Goal: Task Accomplishment & Management: Manage account settings

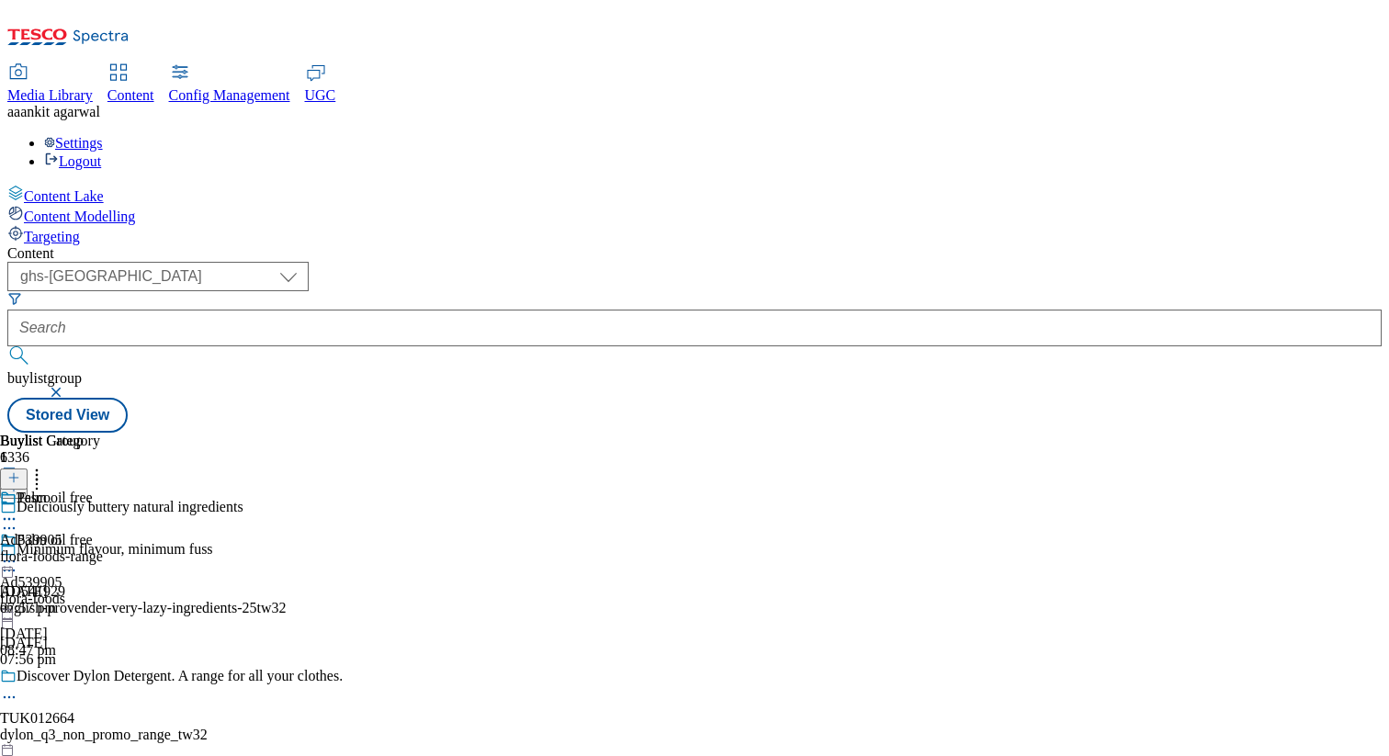
select select "ghs-[GEOGRAPHIC_DATA]"
click at [1316, 135] on div "Settings Logout" at bounding box center [694, 152] width 1374 height 35
click at [103, 135] on link "Settings" at bounding box center [73, 143] width 59 height 16
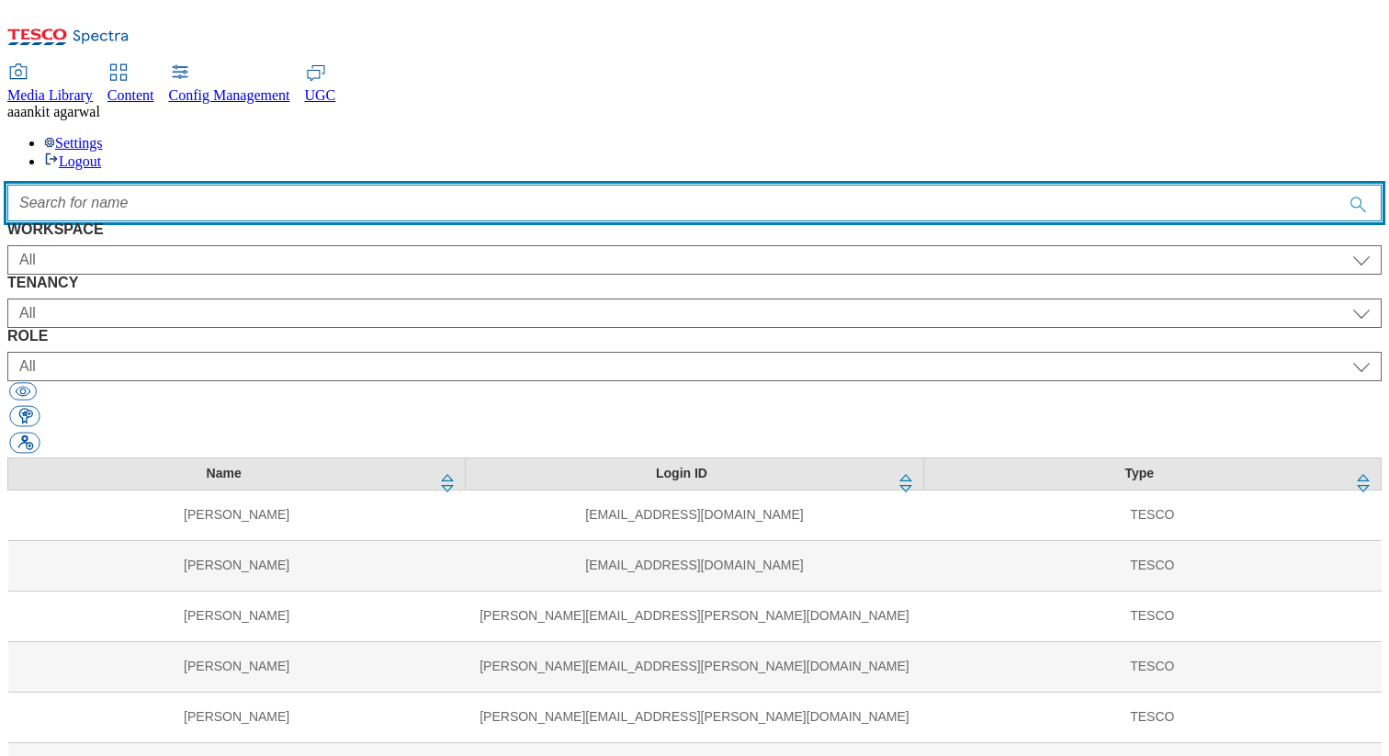
click at [511, 185] on input "Accessible label text" at bounding box center [694, 203] width 1374 height 37
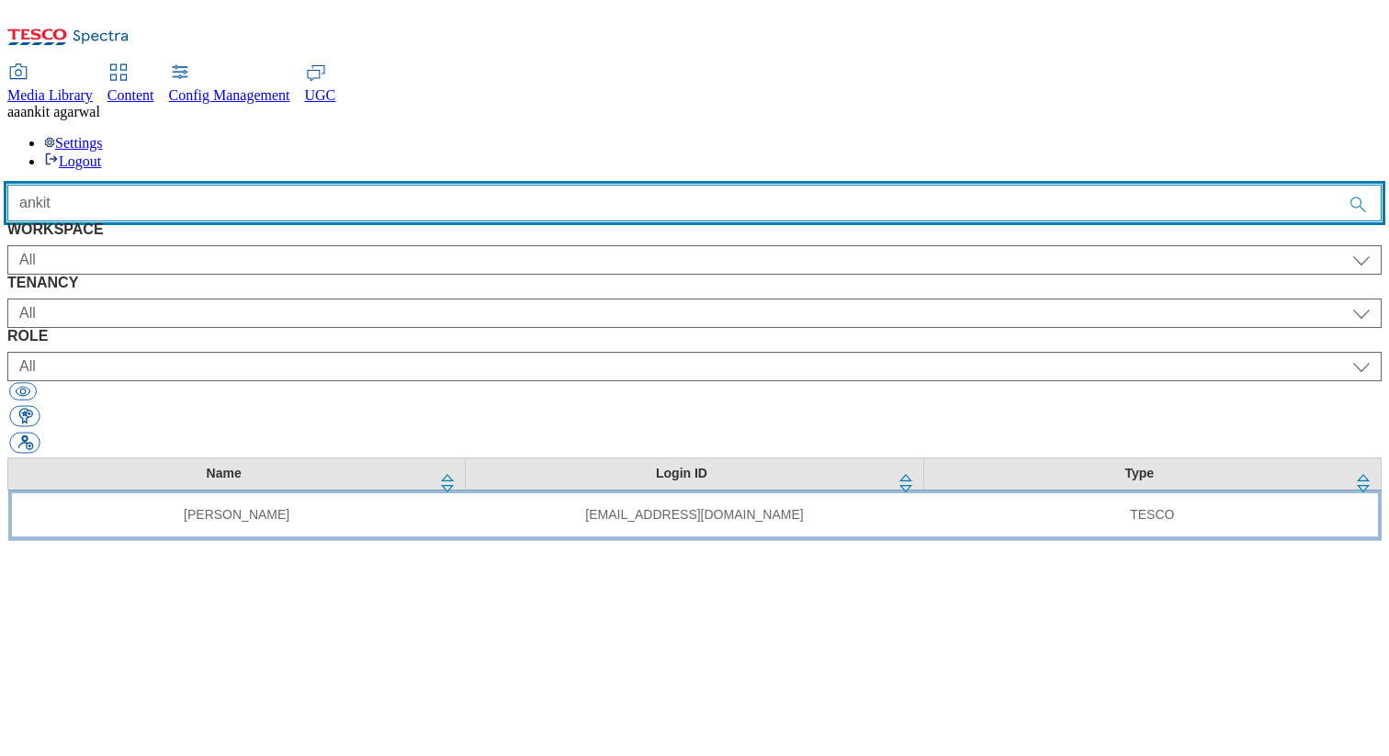
type input "ankit"
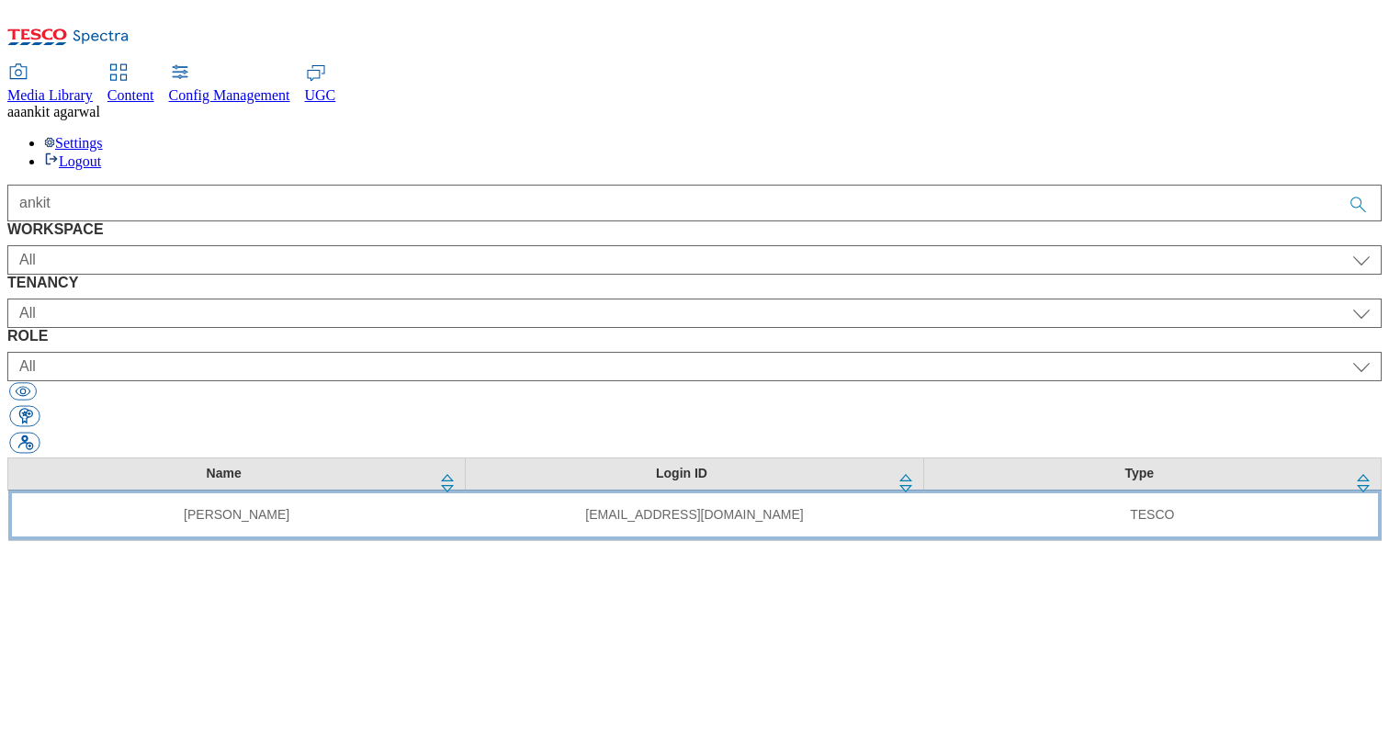
click at [481, 490] on td "[EMAIL_ADDRESS][DOMAIN_NAME]" at bounding box center [694, 515] width 457 height 51
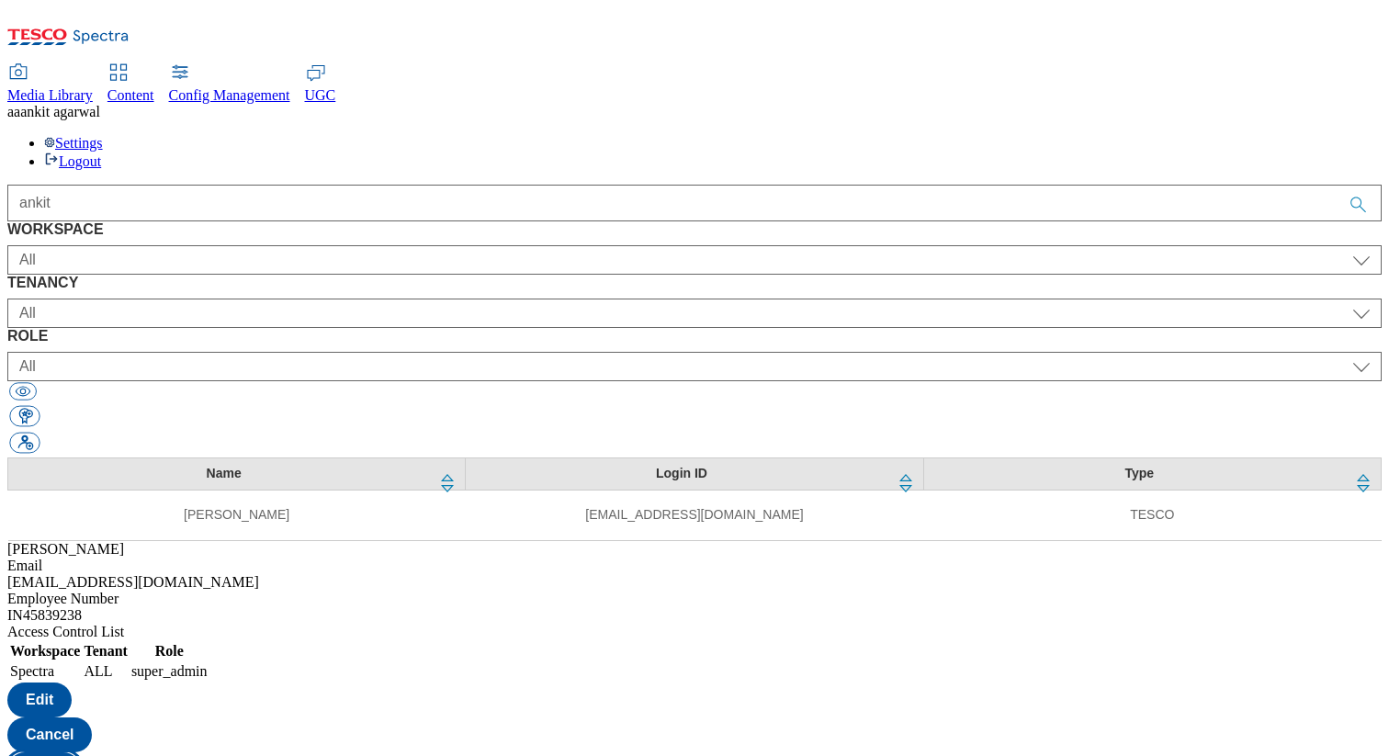
click at [81, 752] on button "Copy" at bounding box center [43, 769] width 73 height 35
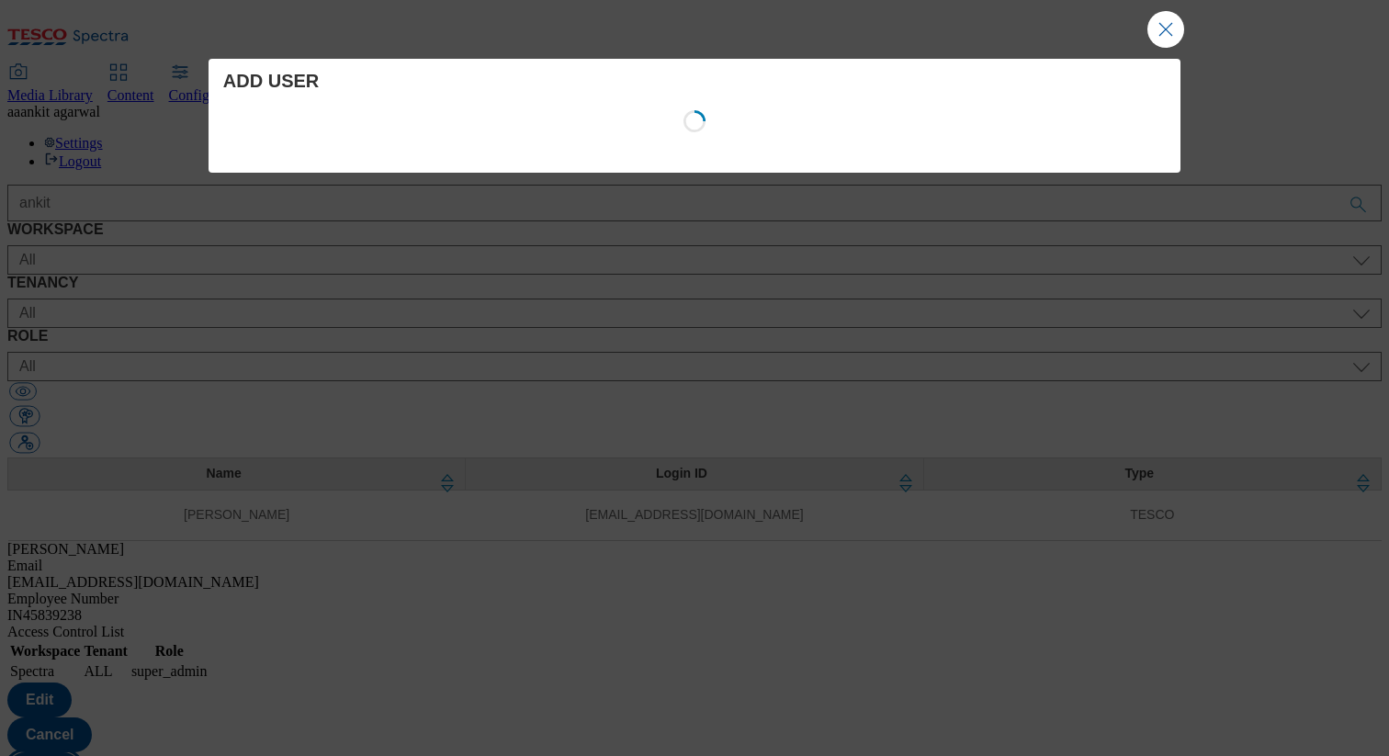
select select "Spectra"
select select "ALL"
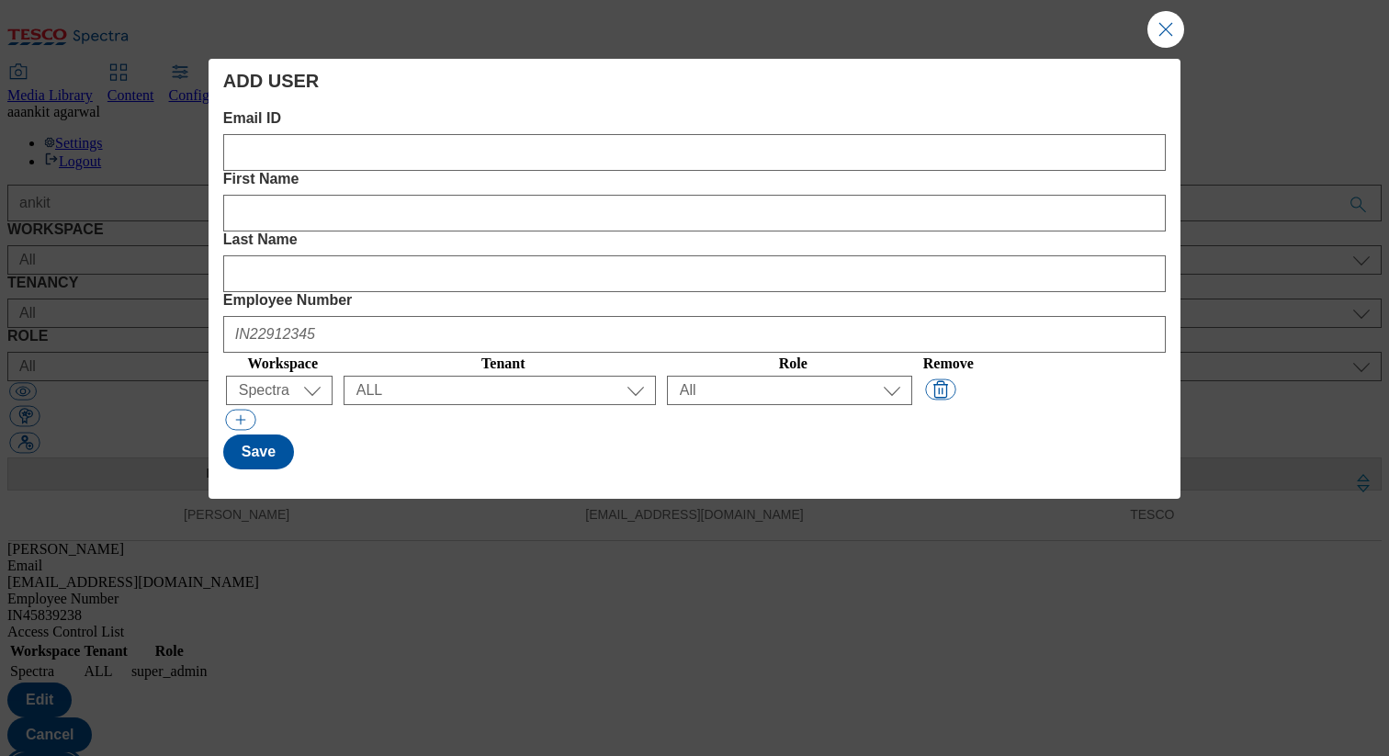
select select "Modal"
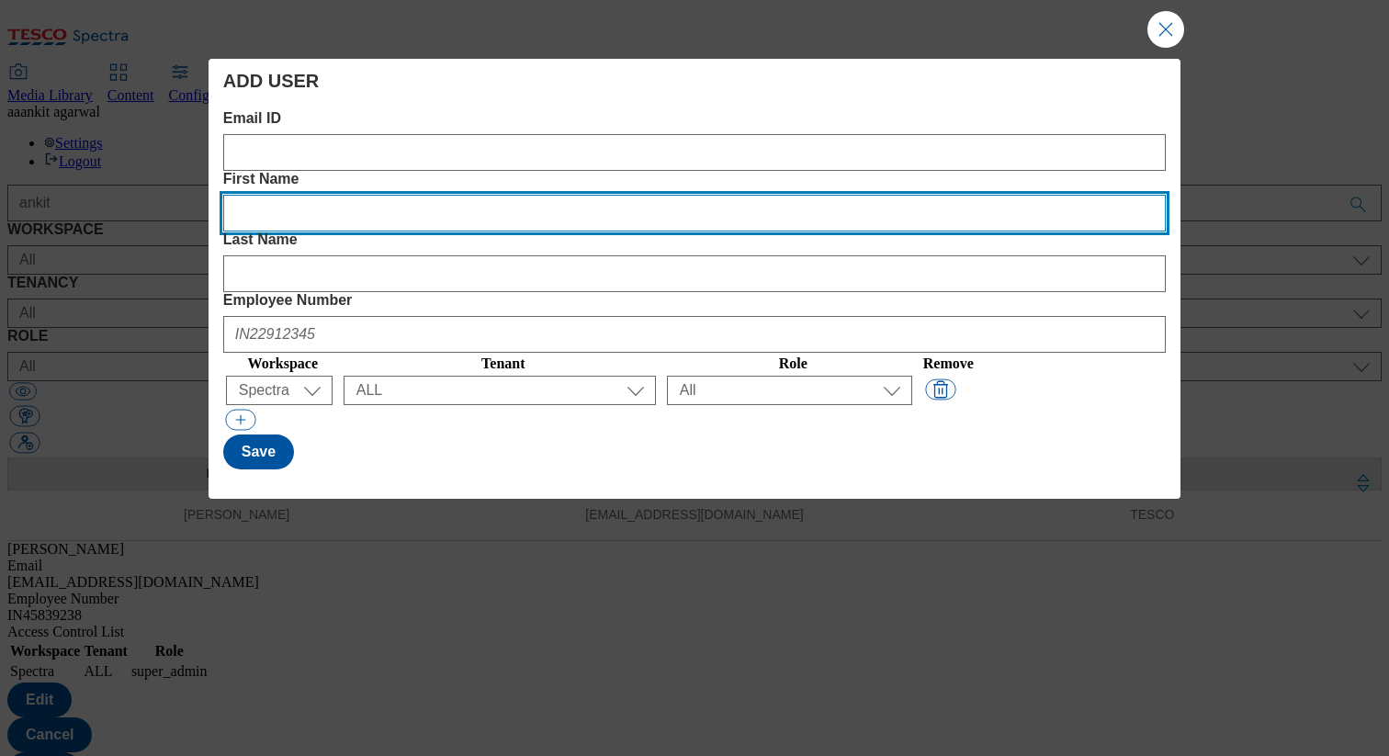
click at [513, 195] on Name "First Name" at bounding box center [694, 213] width 942 height 37
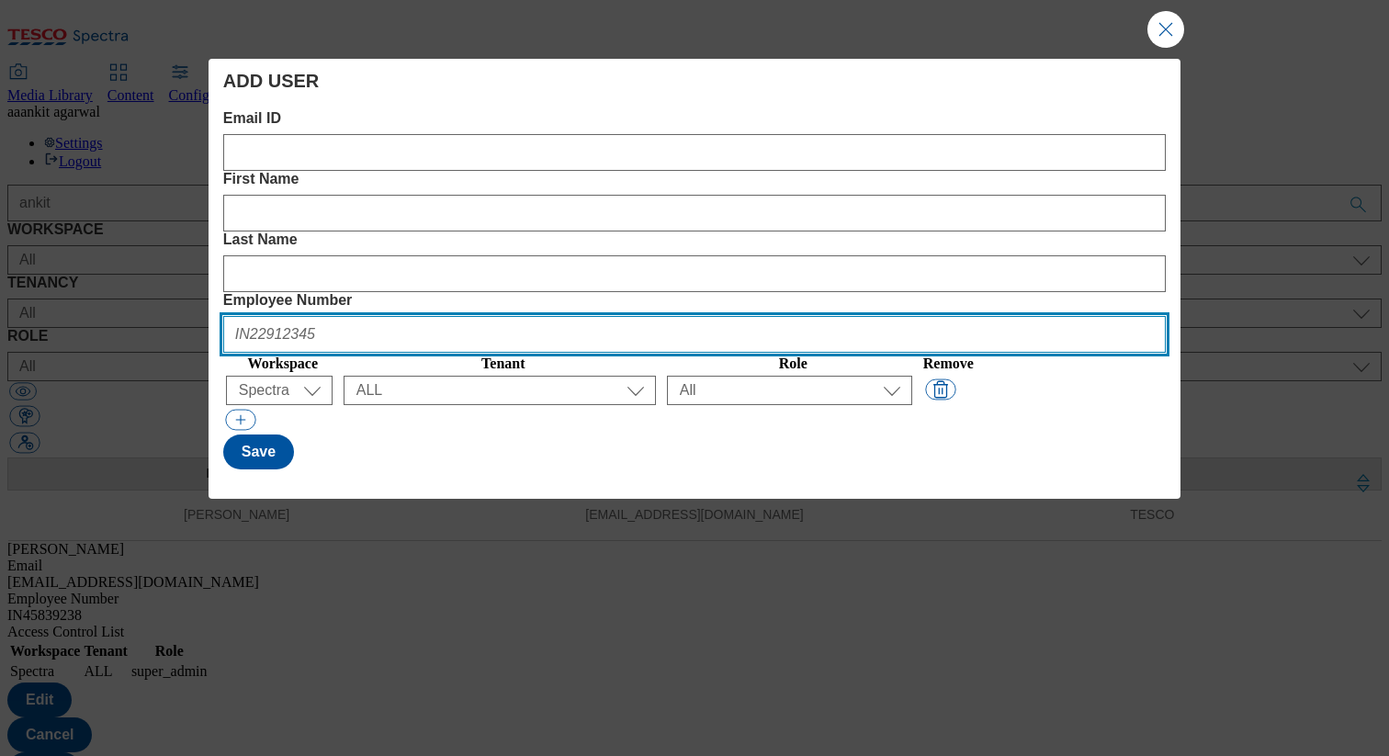
click at [982, 316] on Number "Employee Number" at bounding box center [694, 334] width 942 height 37
paste Number "IN46063621"
type Number "IN46063621"
select select "All"
type Number "IN46063621"
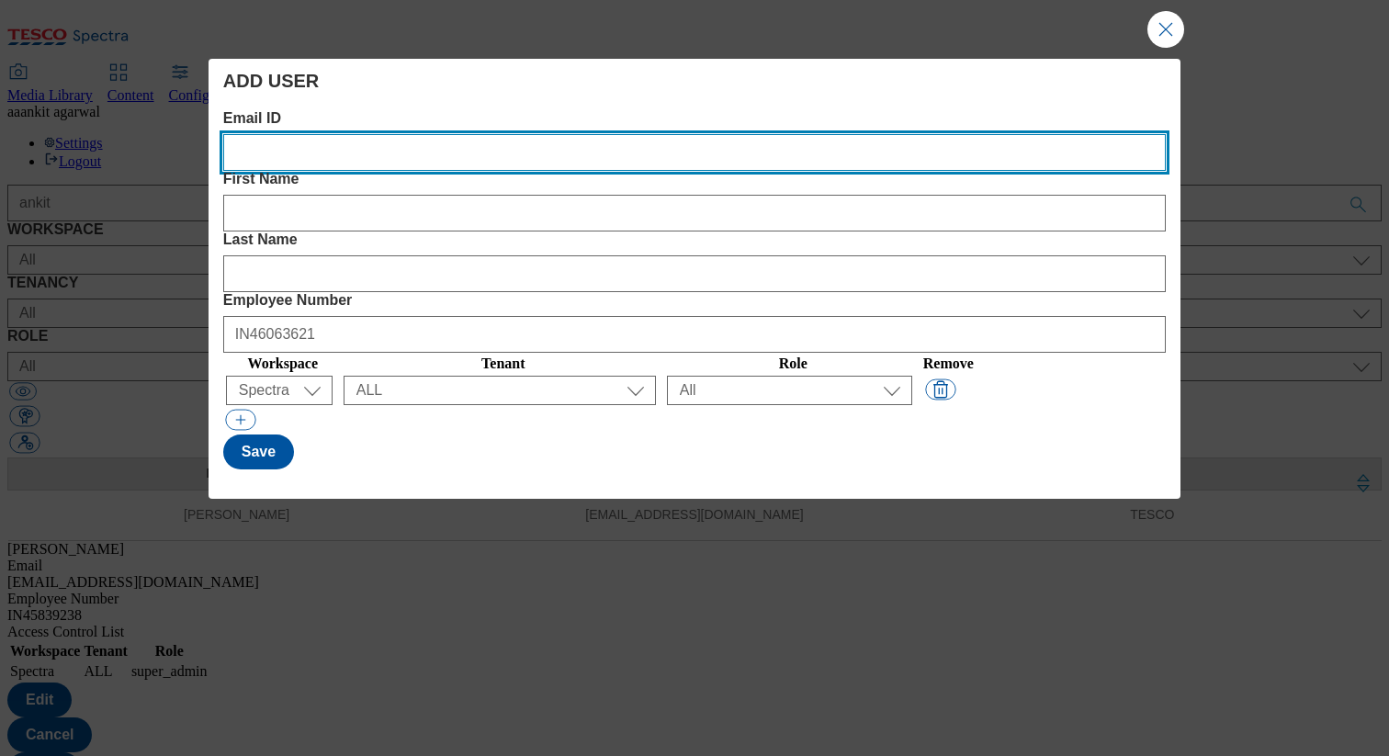
click at [352, 159] on ID "Email ID" at bounding box center [694, 152] width 942 height 37
paste ID "[PERSON_NAME][EMAIL_ADDRESS][PERSON_NAME][DOMAIN_NAME]"
type ID "[PERSON_NAME][EMAIL_ADDRESS][PERSON_NAME][DOMAIN_NAME]"
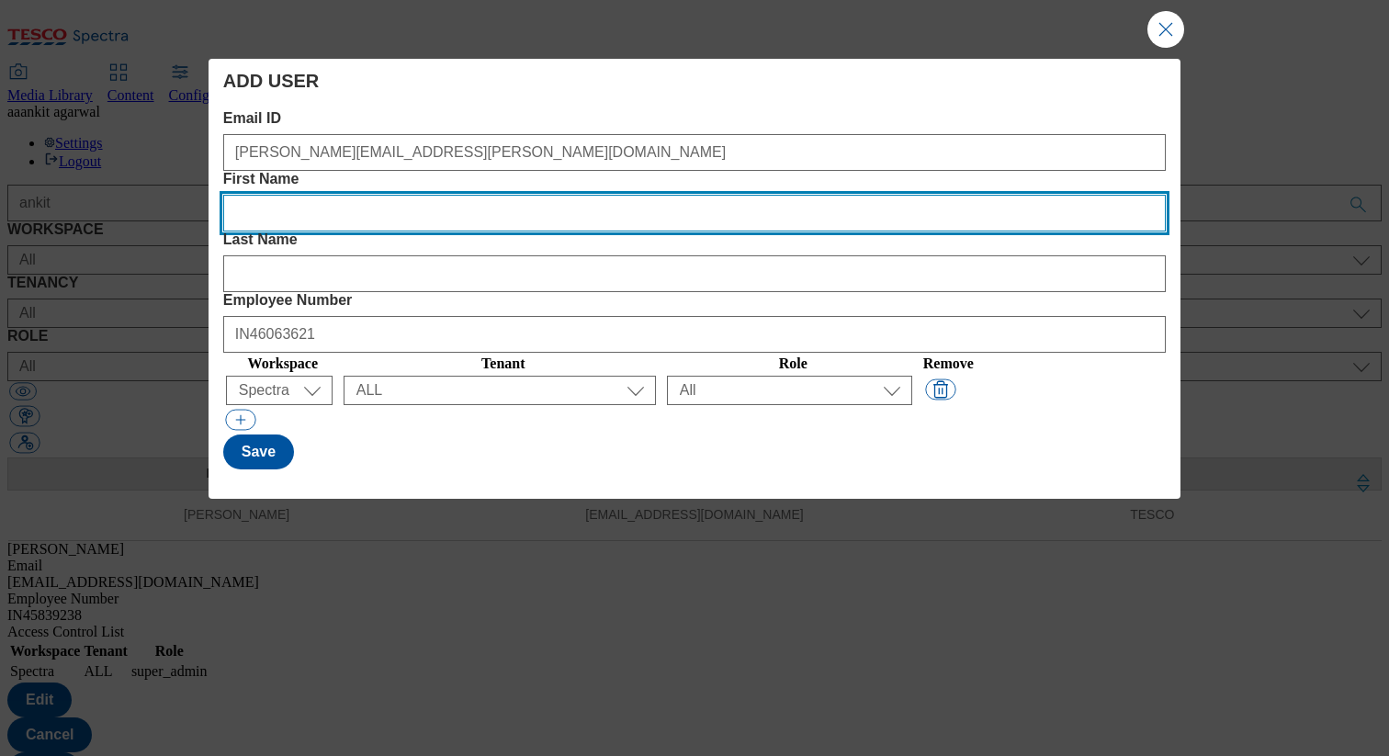
click at [556, 195] on Name "First Name" at bounding box center [694, 213] width 942 height 37
paste Name "[PERSON_NAME]"
type Name "[PERSON_NAME]"
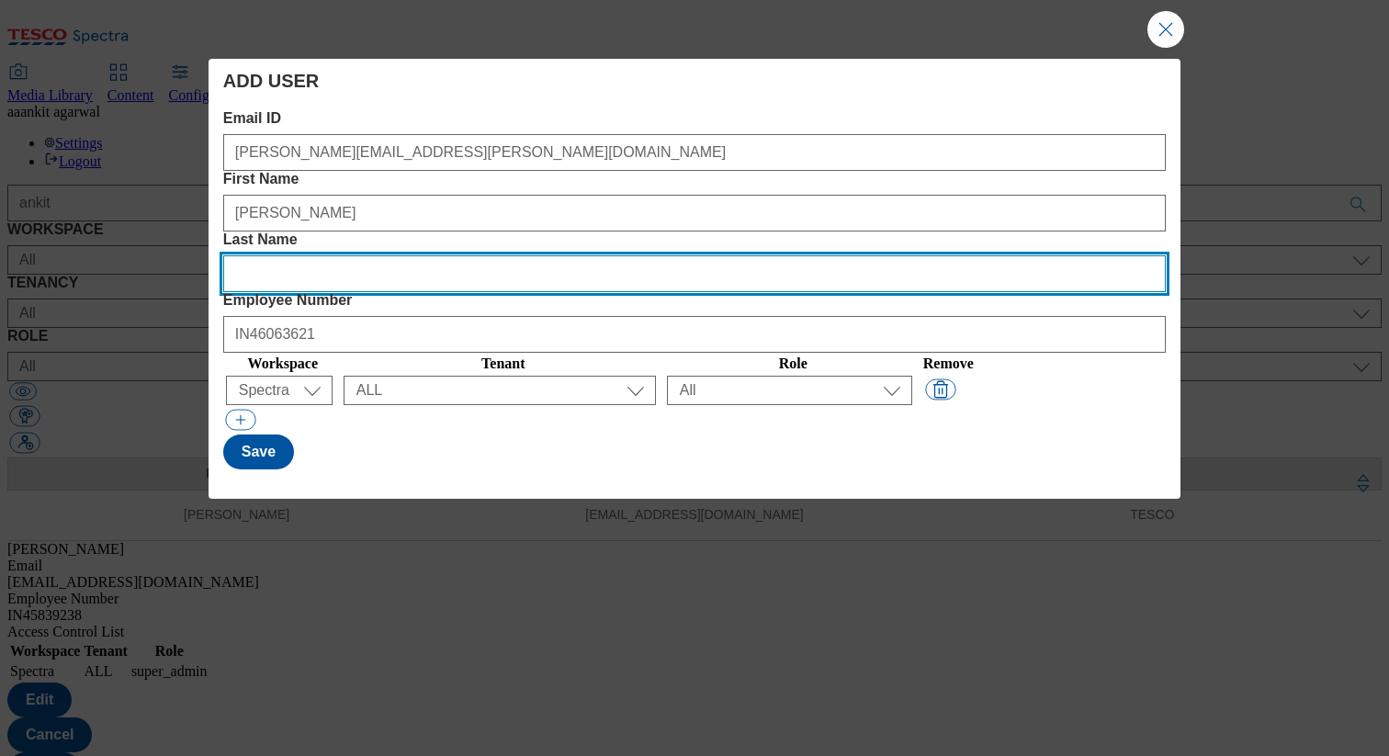
click at [750, 255] on Name "Last Name" at bounding box center [694, 273] width 942 height 37
paste Name "[PERSON_NAME]"
type Name "[PERSON_NAME]"
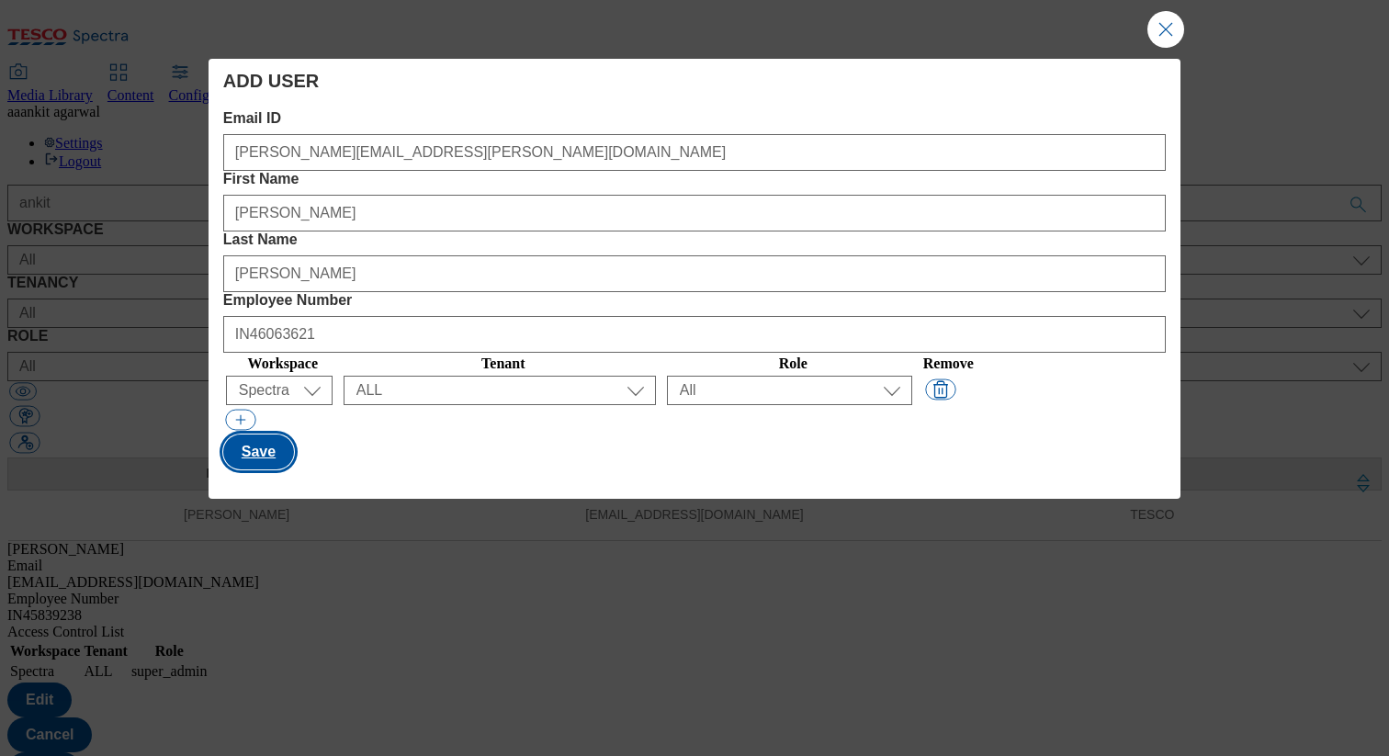
click at [274, 434] on button "Save" at bounding box center [258, 451] width 71 height 35
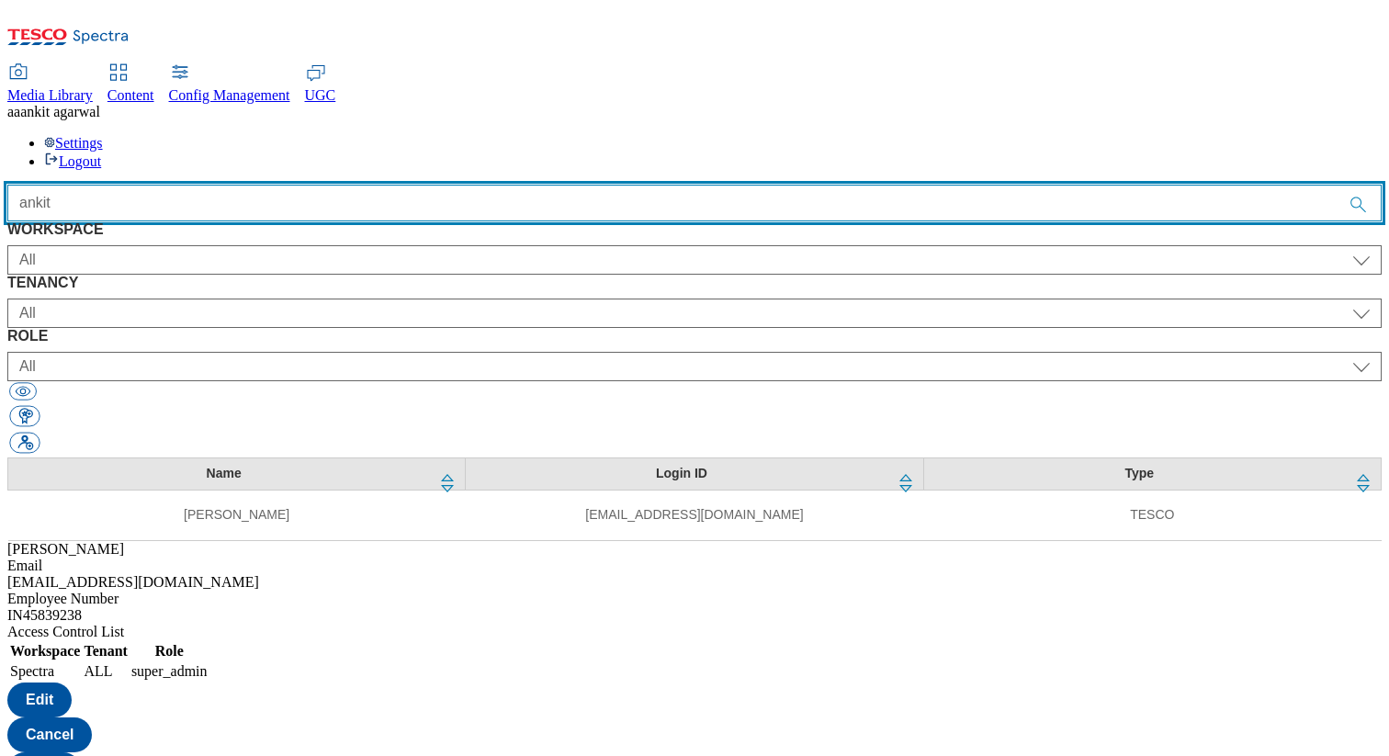
click at [436, 185] on input "ankit" at bounding box center [694, 203] width 1374 height 37
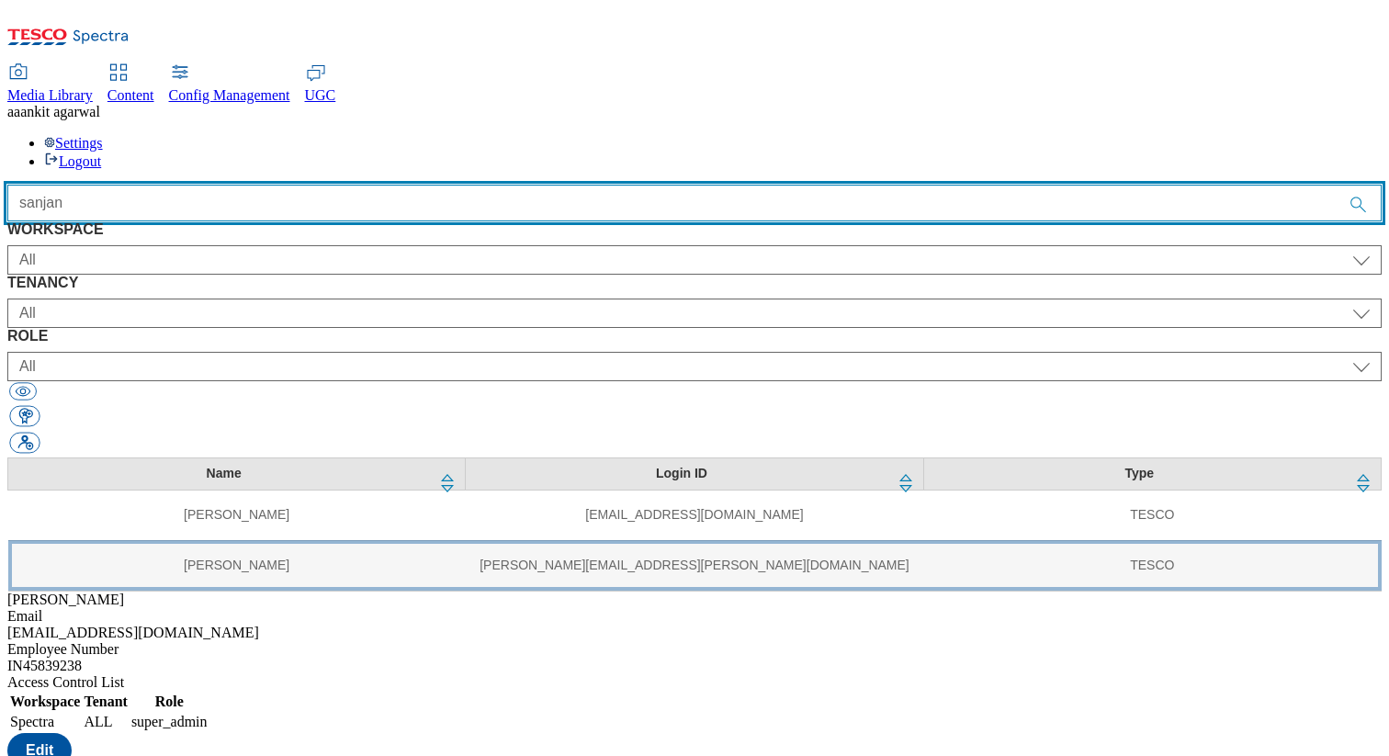
type input "sanjan"
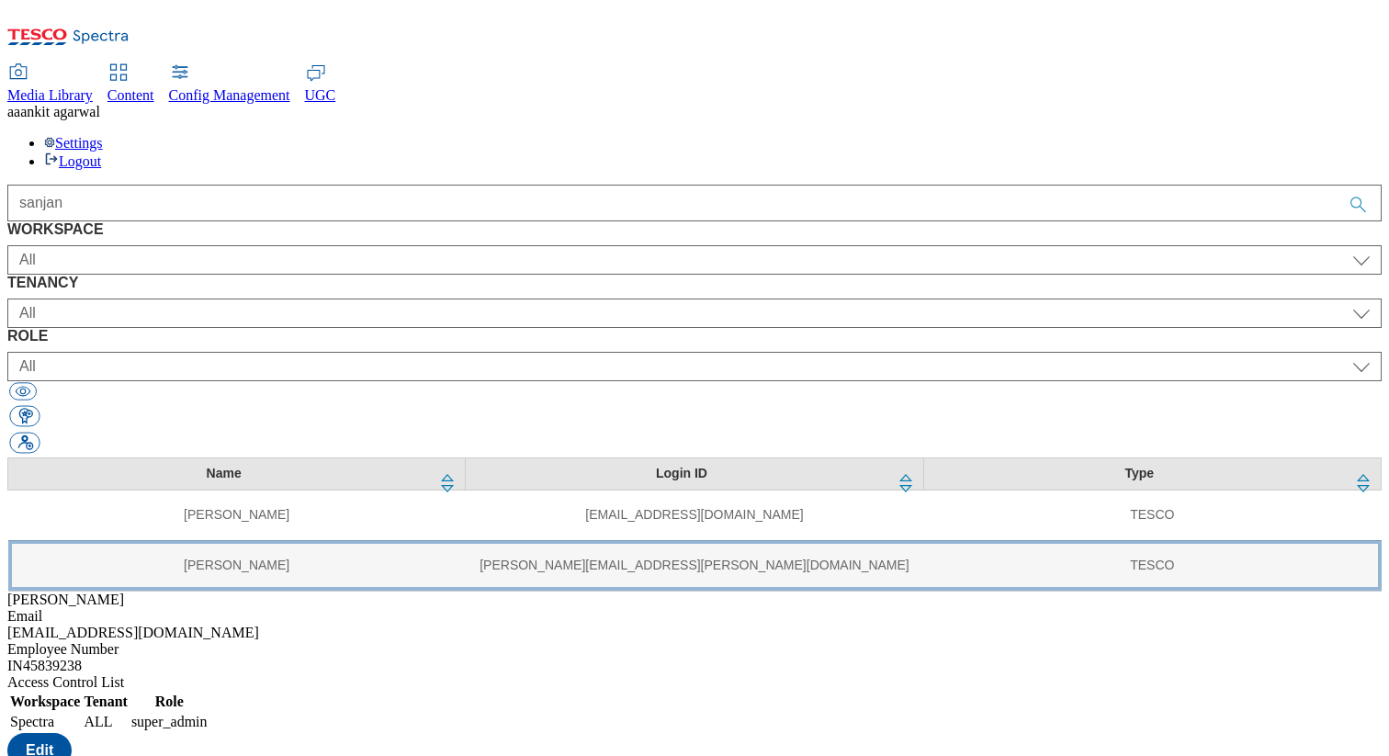
click at [466, 540] on td "[PERSON_NAME][EMAIL_ADDRESS][PERSON_NAME][DOMAIN_NAME]" at bounding box center [694, 565] width 457 height 51
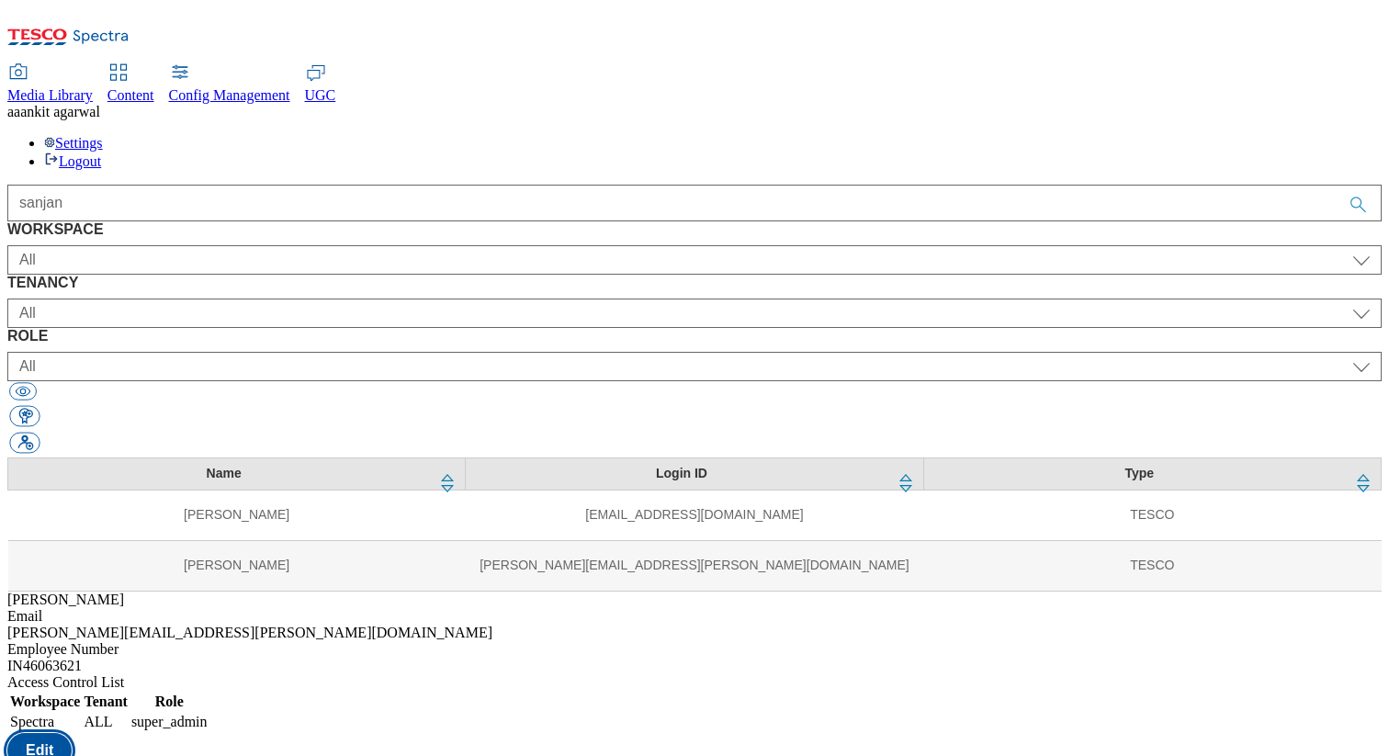
click at [72, 733] on button "Edit" at bounding box center [39, 750] width 64 height 35
select select "Spectra"
select select "ALL"
select select
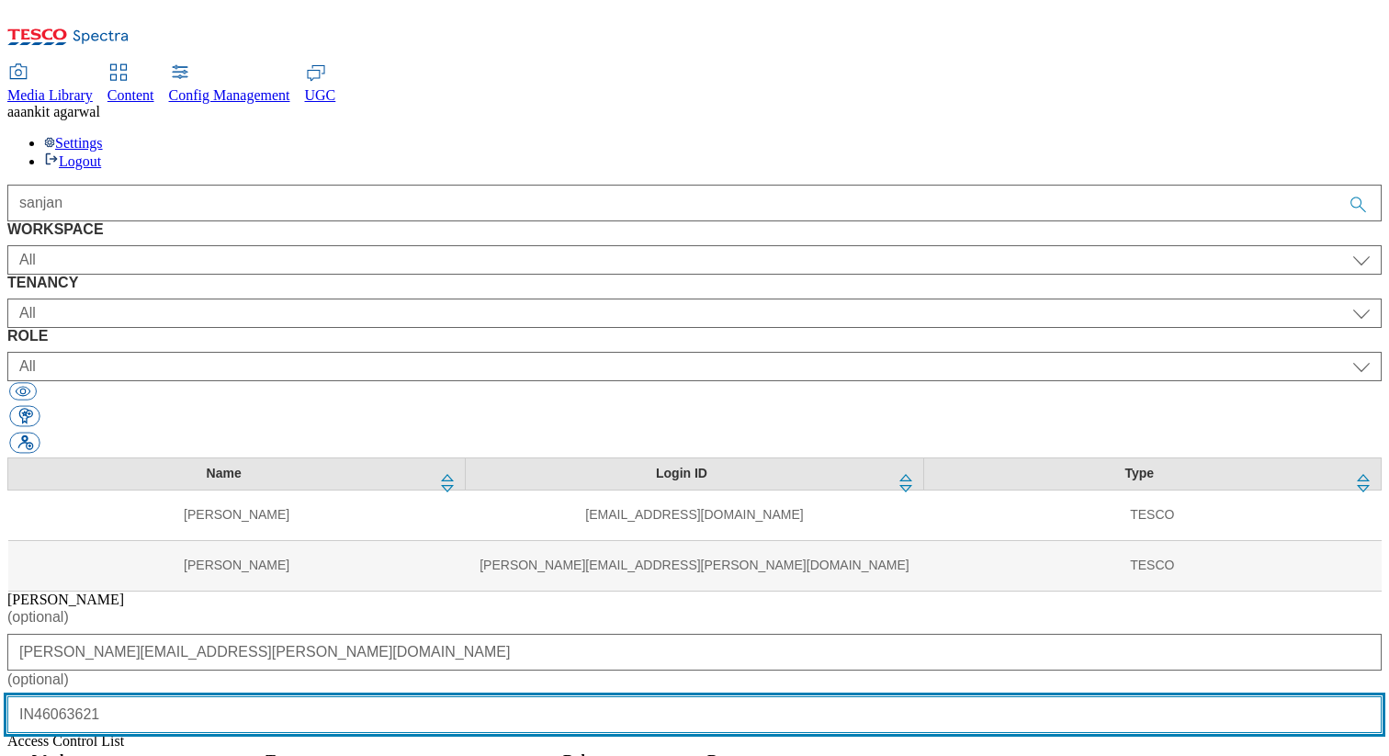
click at [742, 696] on input "IN46063621" at bounding box center [694, 714] width 1374 height 37
